Goal: Find specific page/section: Find specific page/section

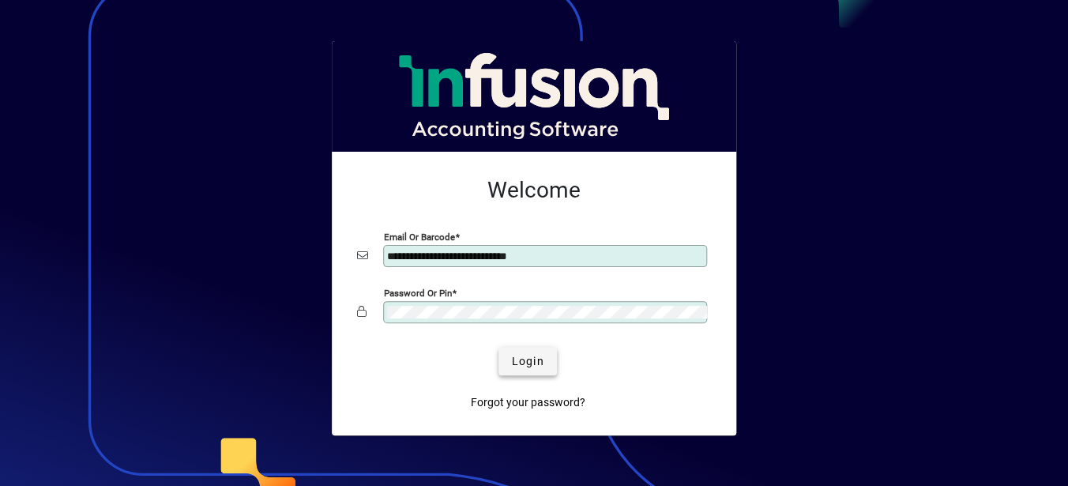
type input "**********"
click at [532, 358] on span "Login" at bounding box center [527, 361] width 32 height 17
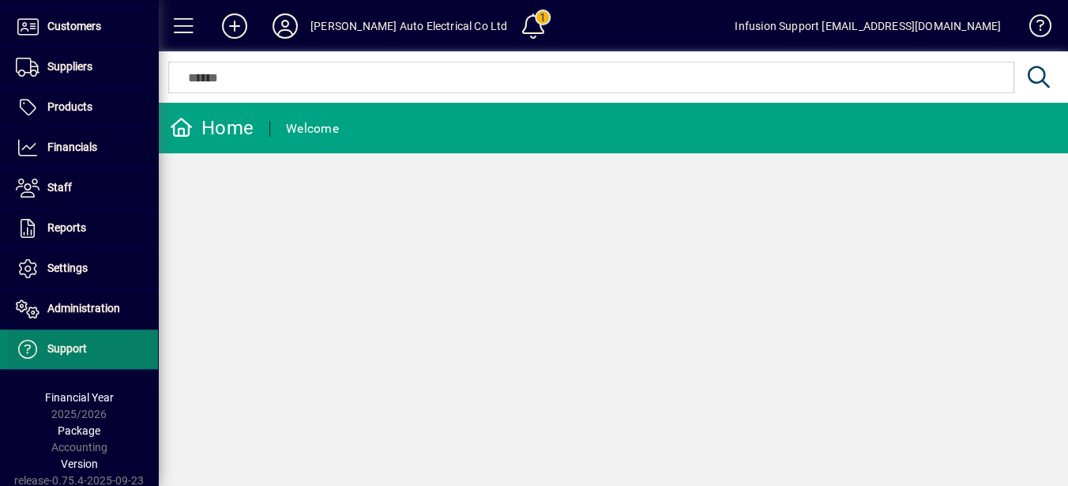
scroll to position [163, 0]
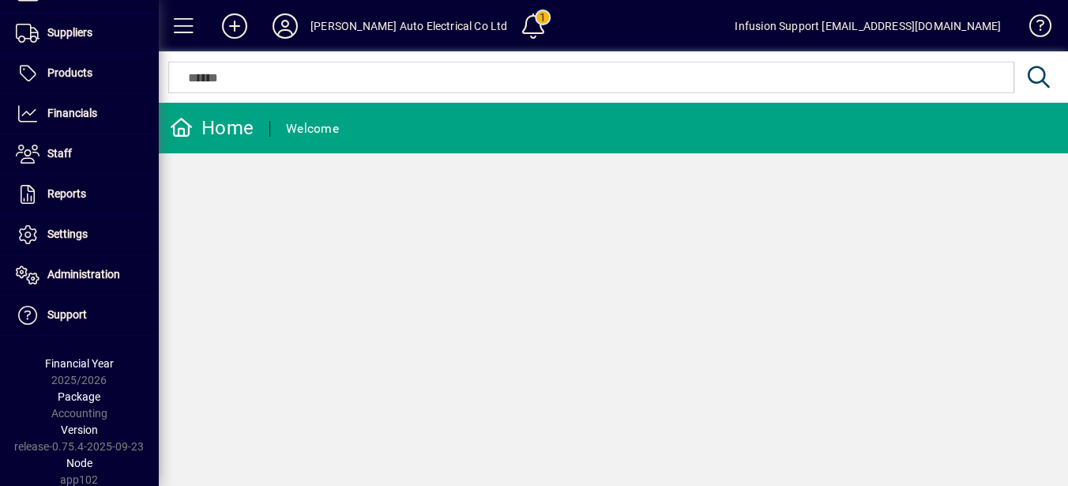
click at [320, 249] on div "Home Welcome" at bounding box center [613, 294] width 910 height 383
click at [389, 236] on div "Home Welcome" at bounding box center [613, 294] width 910 height 383
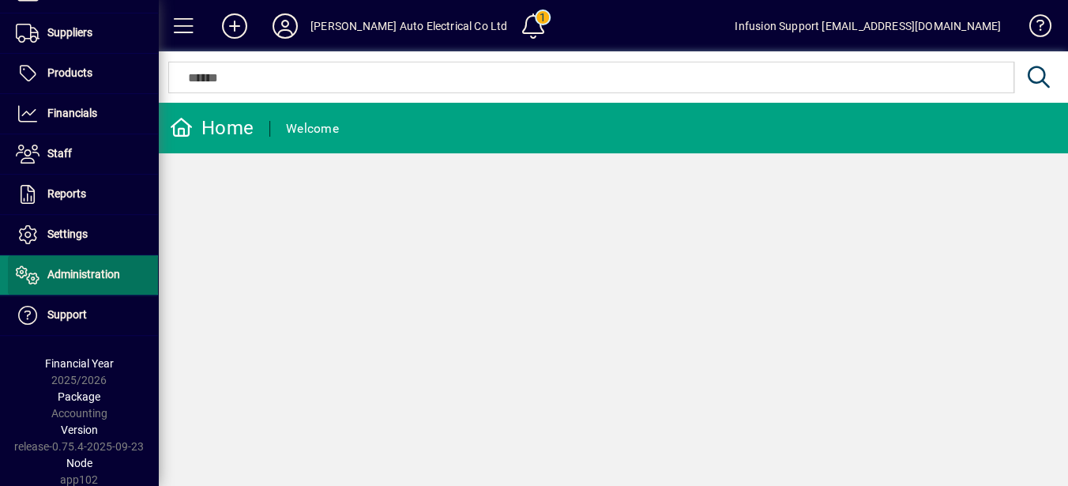
click at [84, 277] on span "Administration" at bounding box center [83, 274] width 73 height 13
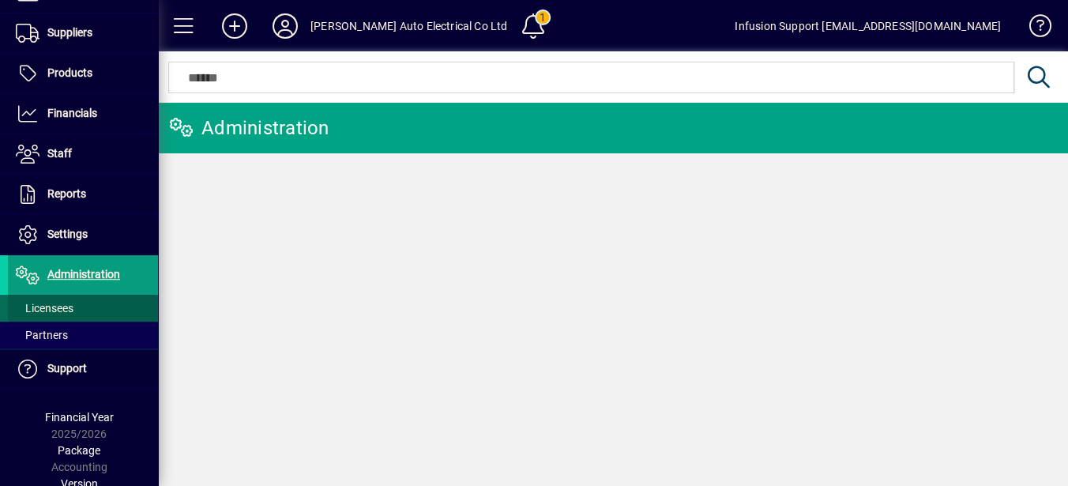
click at [69, 298] on span at bounding box center [83, 308] width 150 height 38
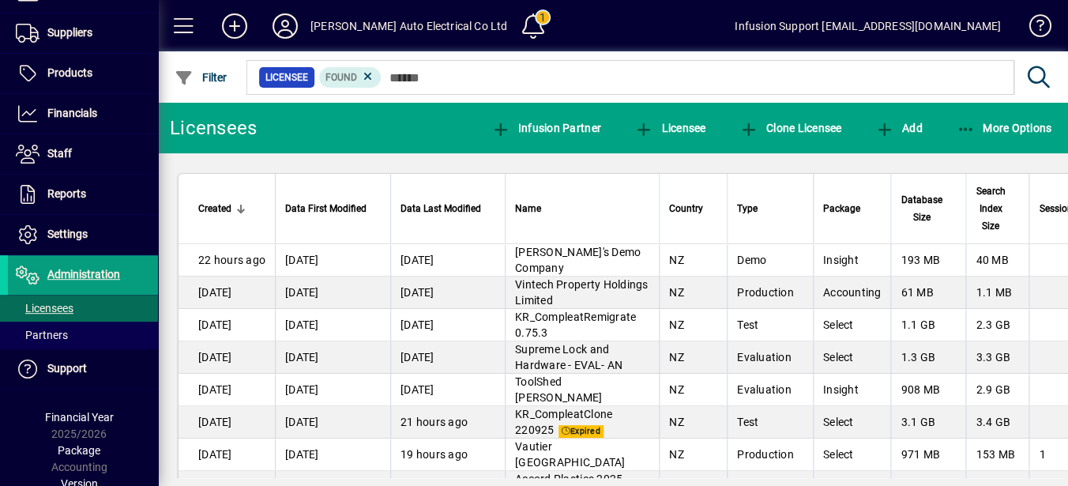
click at [399, 66] on div at bounding box center [699, 59] width 910 height 17
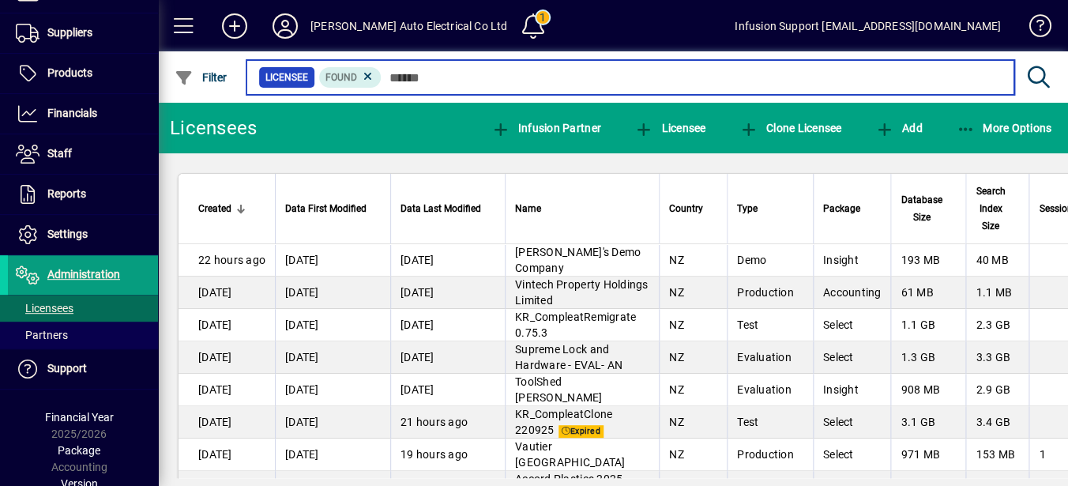
click at [420, 77] on input "text" at bounding box center [692, 77] width 620 height 22
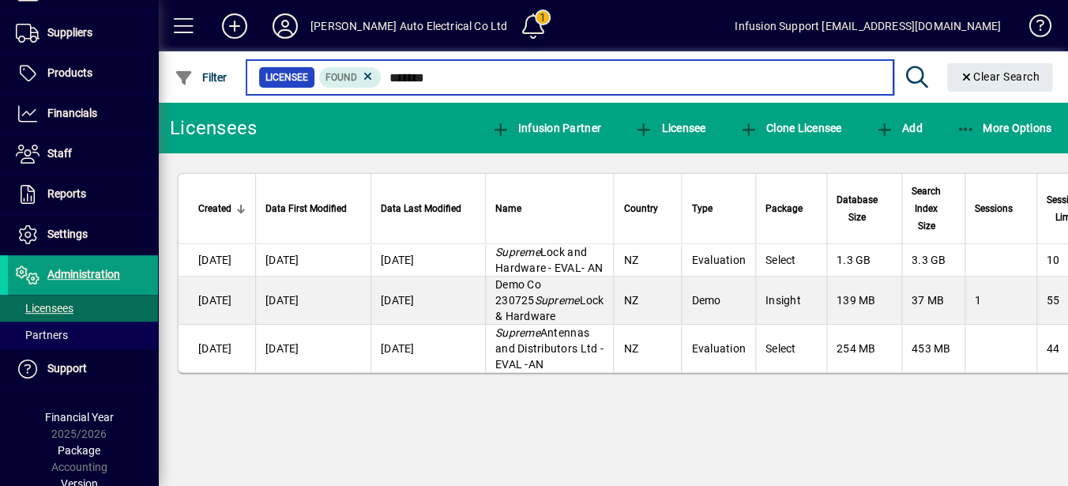
type input "*******"
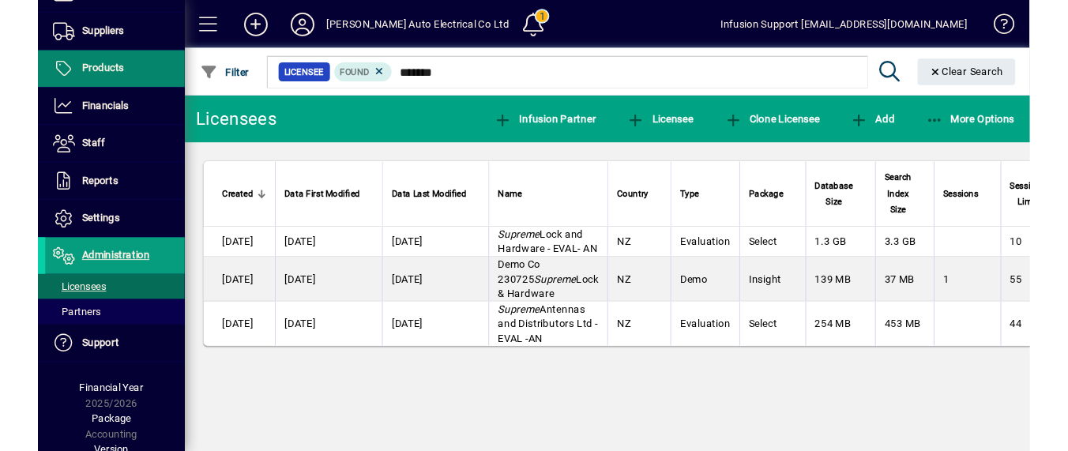
scroll to position [216, 0]
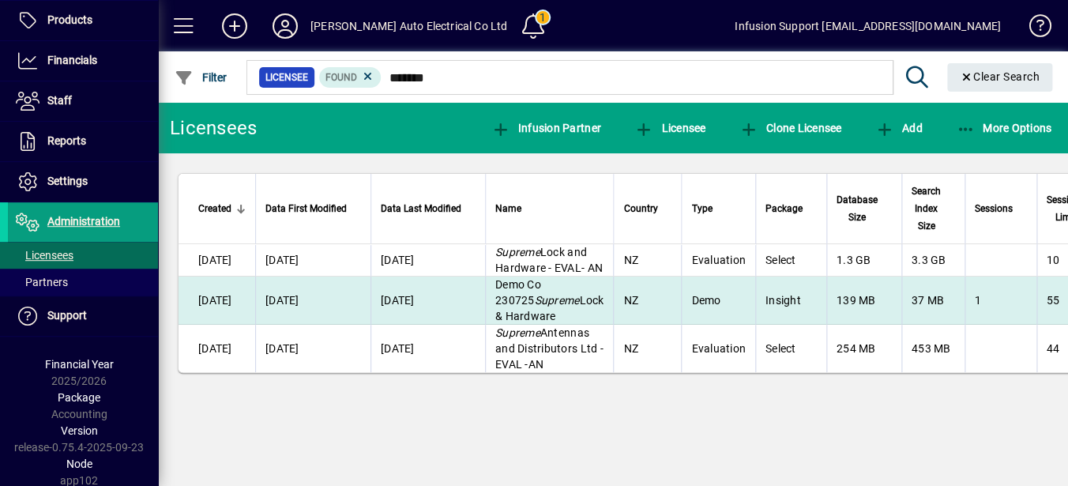
click at [551, 307] on em "Supreme" at bounding box center [557, 300] width 45 height 13
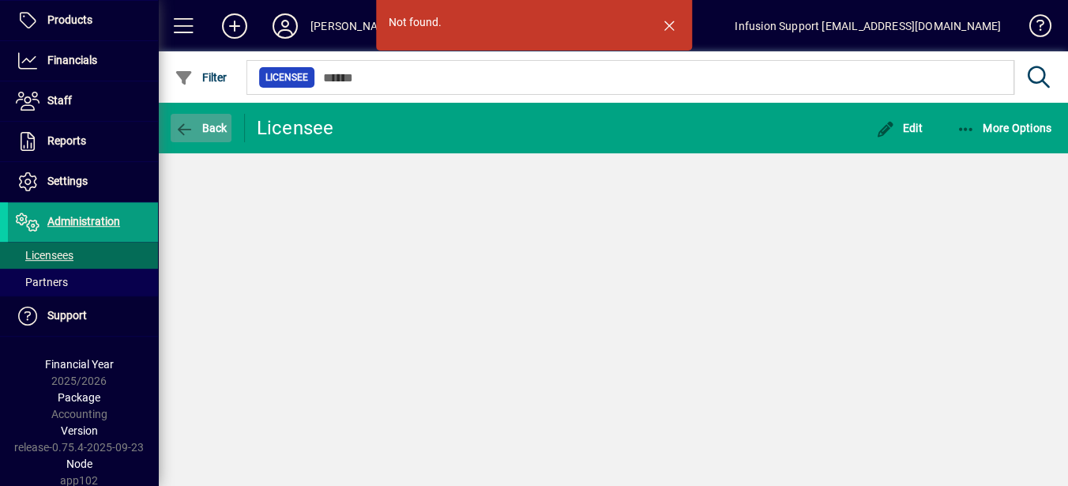
click at [224, 131] on span "Back" at bounding box center [201, 128] width 53 height 13
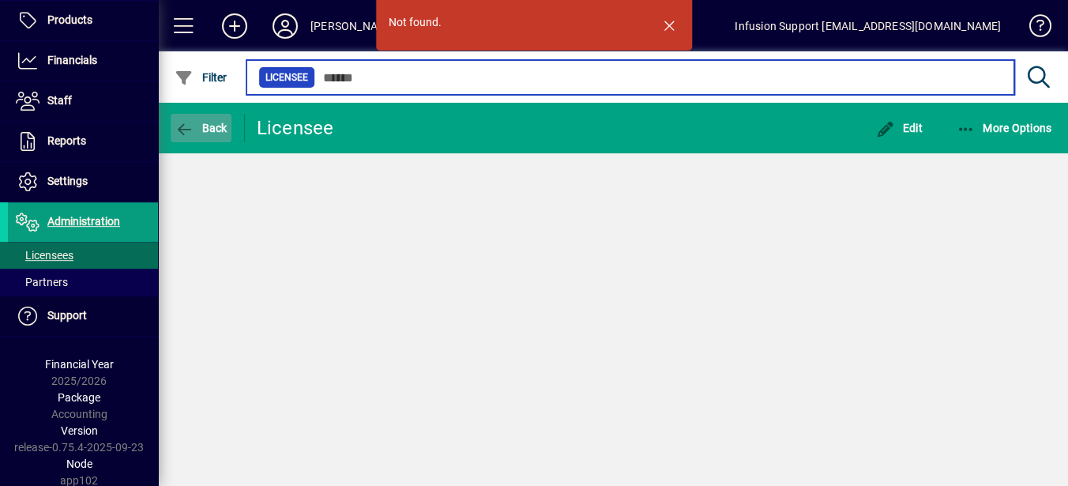
type input "*******"
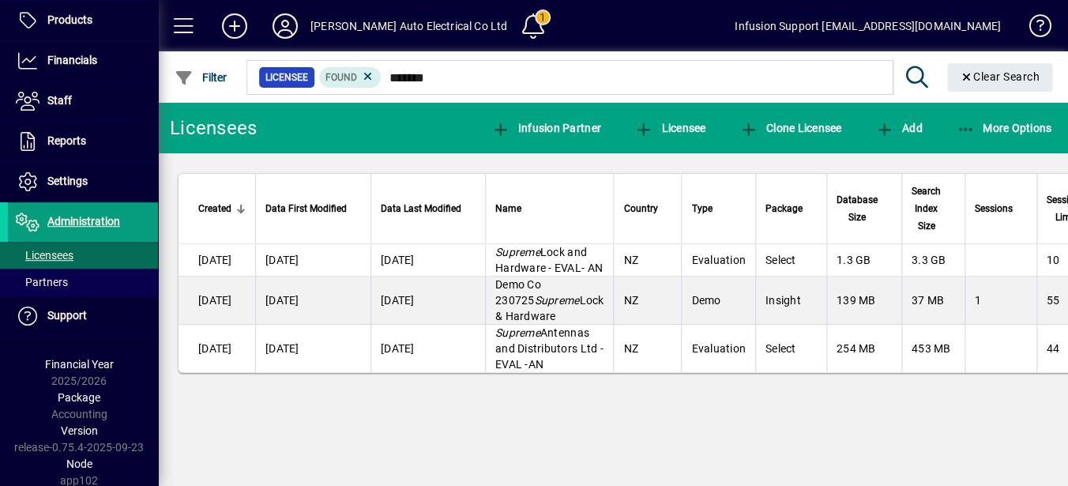
click at [279, 31] on icon at bounding box center [285, 25] width 32 height 25
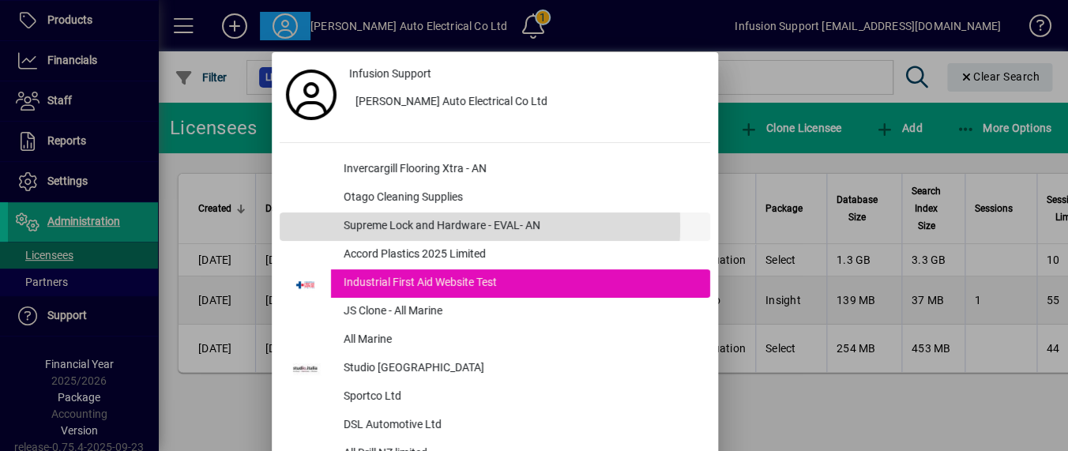
click at [449, 225] on div "Supreme Lock and Hardware - EVAL- AN" at bounding box center [520, 227] width 379 height 28
